Goal: Register for event/course

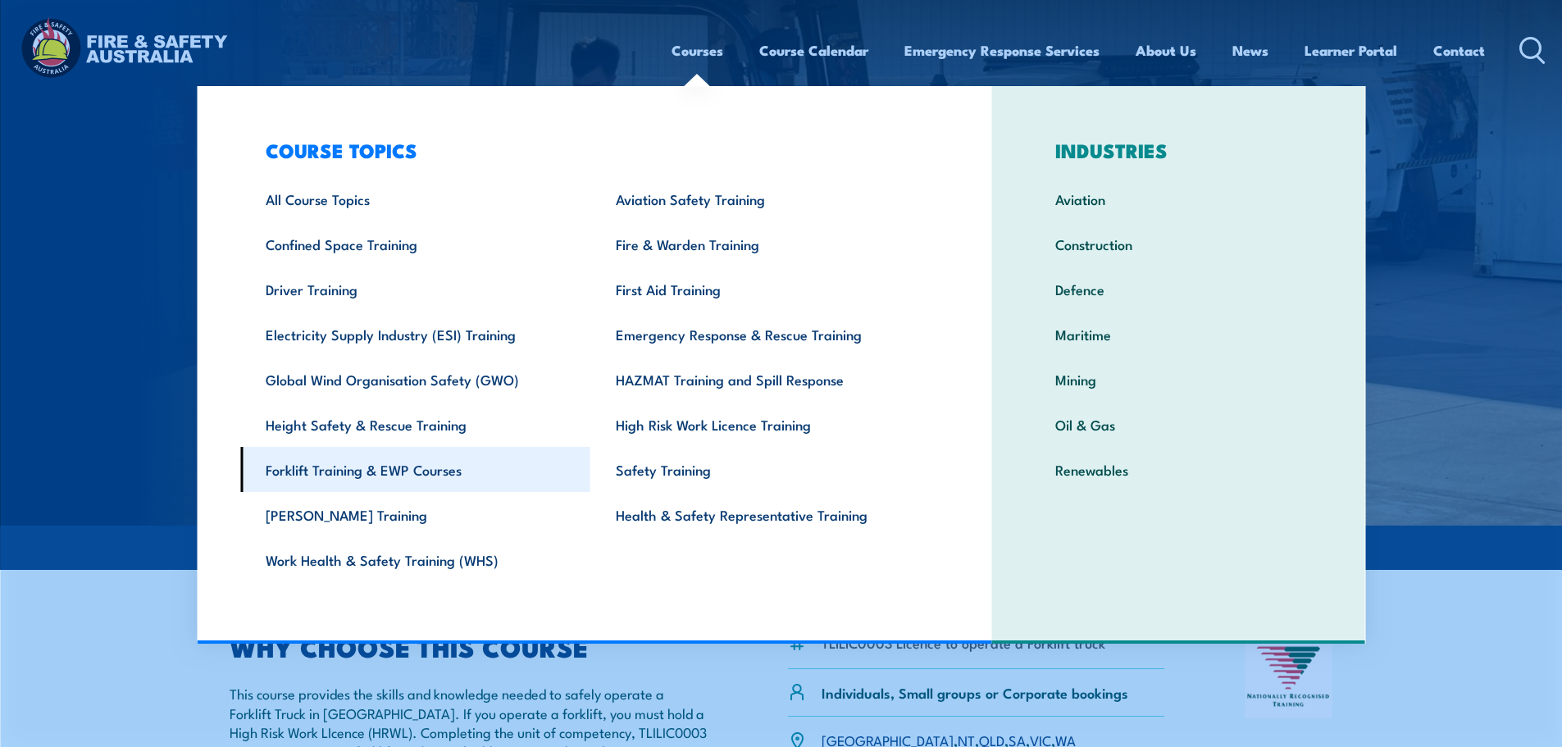
click at [358, 461] on link "Forklift Training & EWP Courses" at bounding box center [415, 469] width 350 height 45
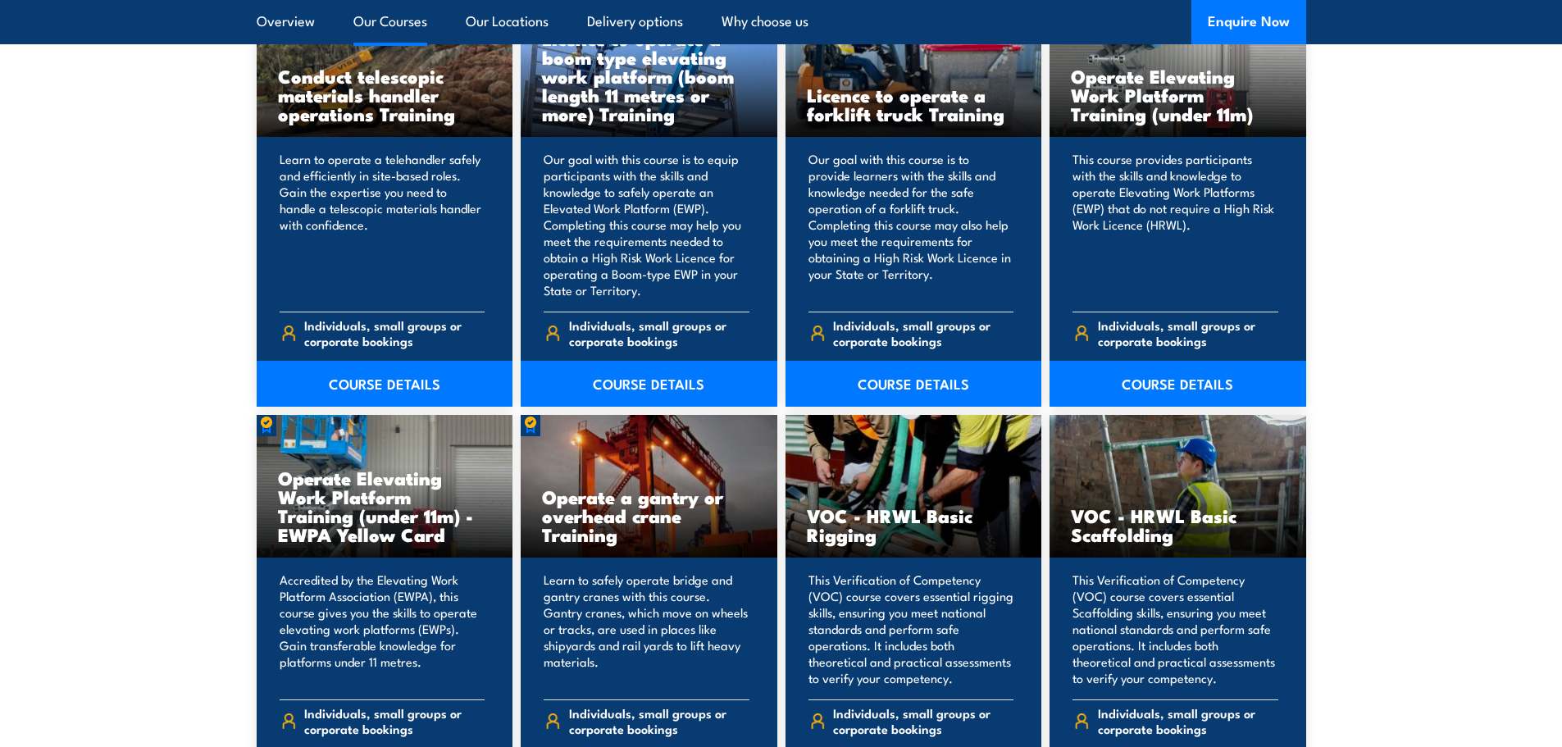
scroll to position [1230, 0]
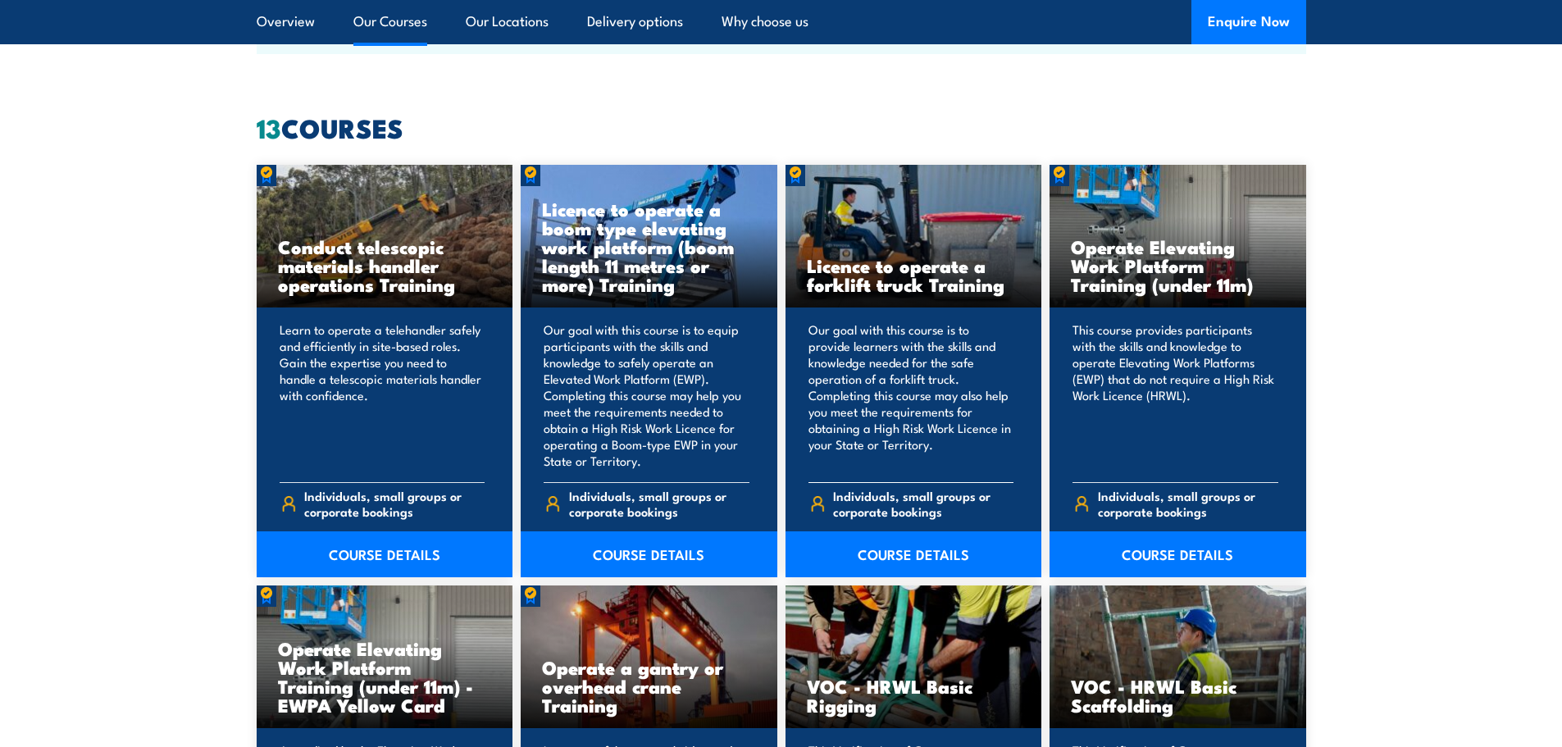
click at [901, 281] on h3 "Licence to operate a forklift truck Training" at bounding box center [914, 275] width 214 height 38
click at [901, 243] on div "Licence to operate a forklift truck Training" at bounding box center [913, 236] width 257 height 143
click at [948, 421] on p "Our goal with this course is to provide learners with the skills and knowledge …" at bounding box center [911, 395] width 206 height 148
click at [877, 479] on div "Our goal with this course is to provide learners with the skills and knowledge …" at bounding box center [913, 441] width 257 height 269
click at [866, 565] on link "COURSE DETAILS" at bounding box center [913, 554] width 257 height 46
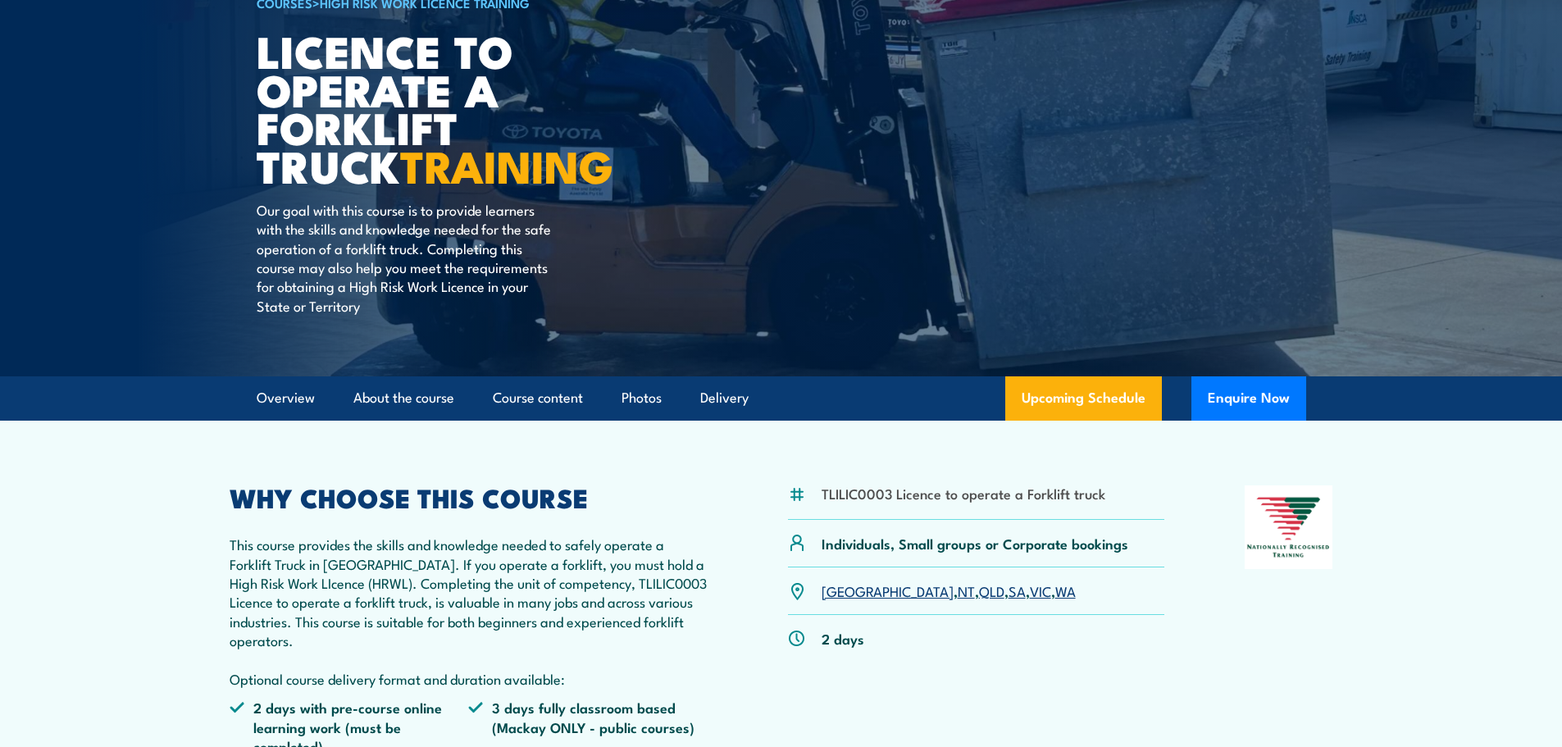
scroll to position [246, 0]
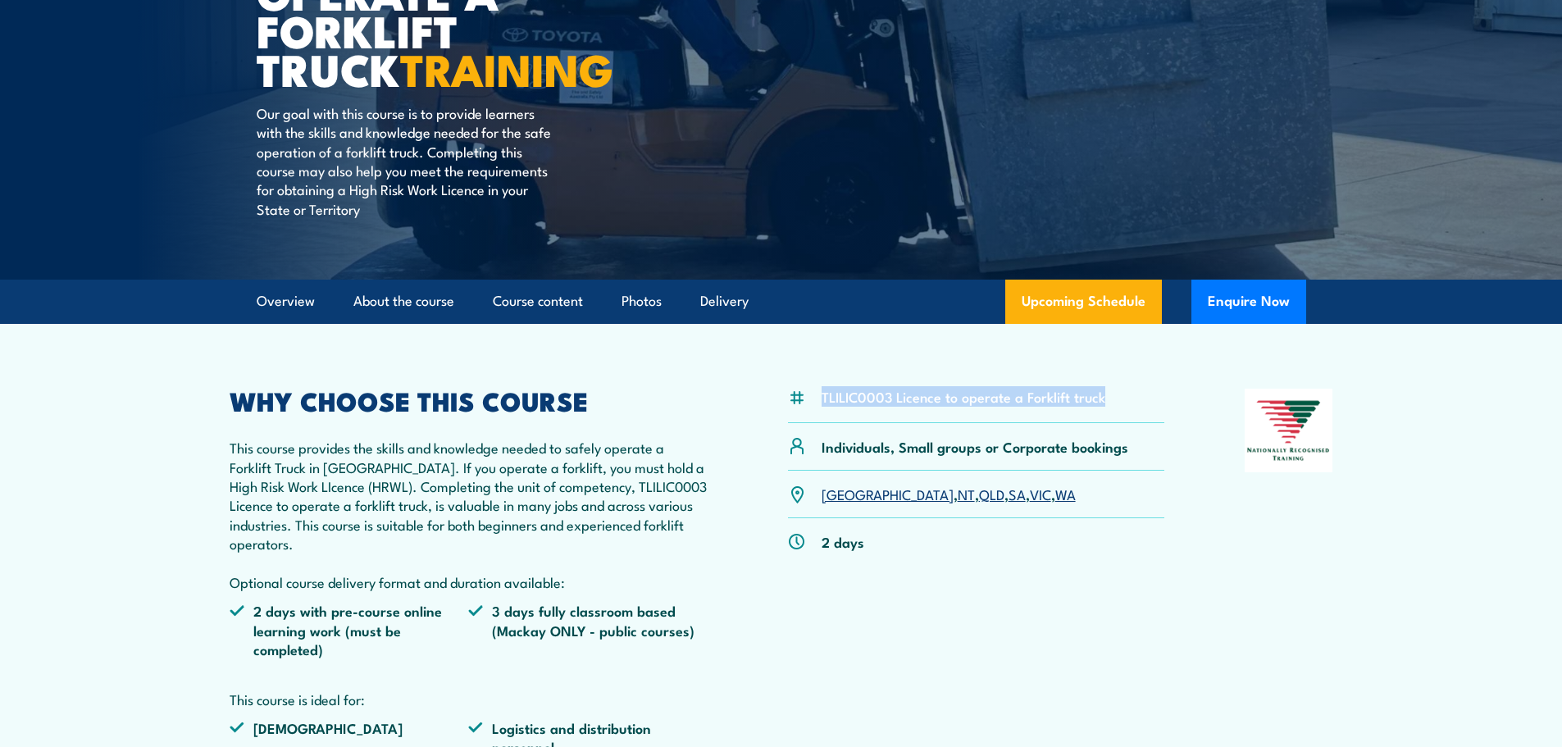
drag, startPoint x: 1106, startPoint y: 393, endPoint x: 821, endPoint y: 381, distance: 285.5
click at [821, 381] on article "TLILIC0003 Licence to operate a Forklift truck Individuals, Small groups or Cor…" at bounding box center [781, 572] width 1148 height 496
copy li "TLILIC0003 Licence to operate a Forklift truck"
